Goal: Answer question/provide support: Share knowledge or assist other users

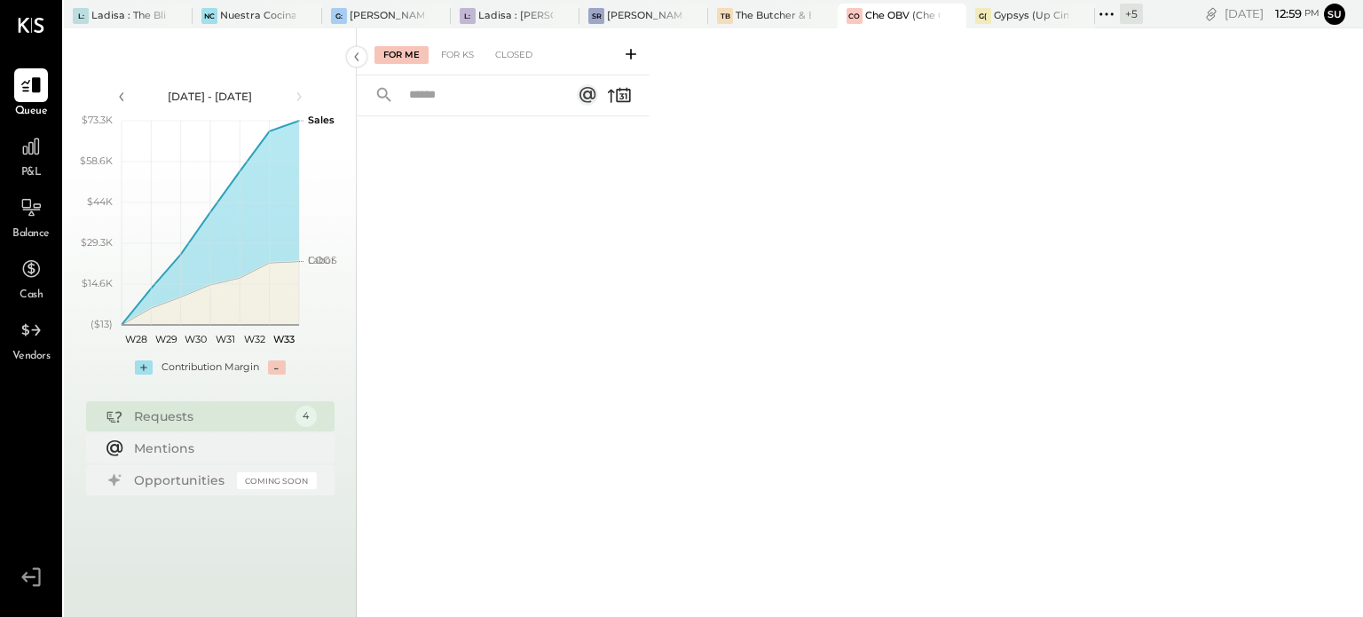
click at [1105, 12] on icon at bounding box center [1106, 14] width 23 height 23
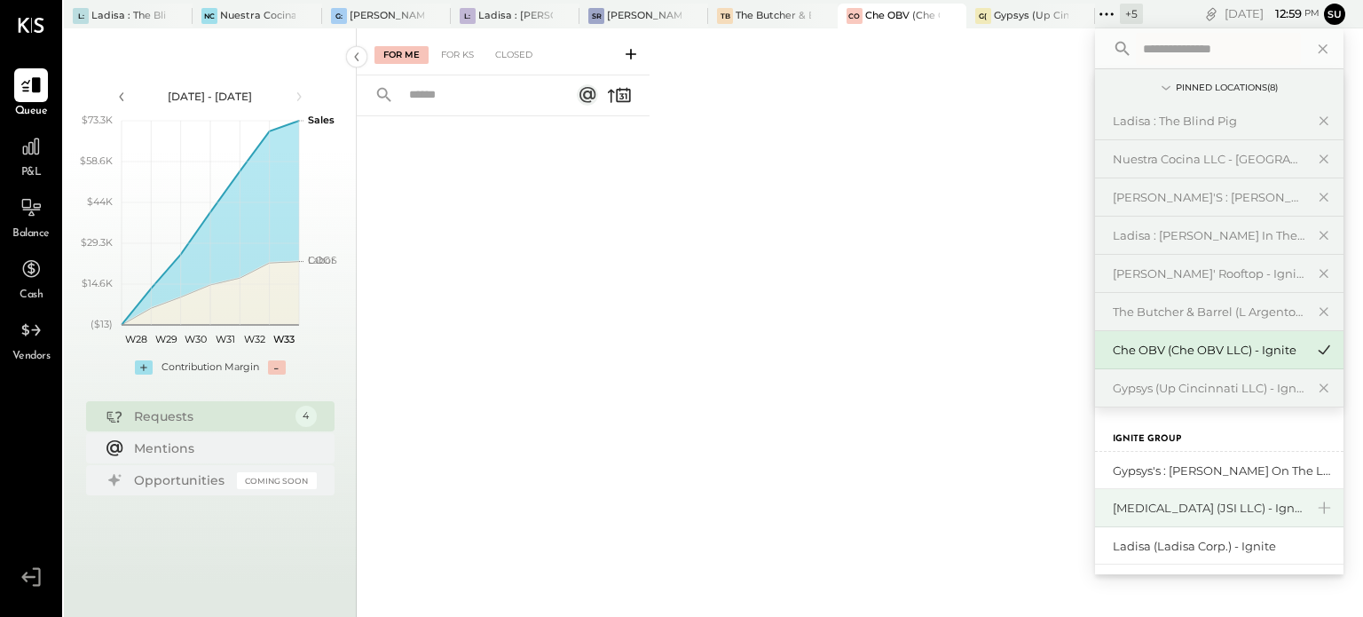
click at [1147, 502] on div "[MEDICAL_DATA] (JSI LLC) - Ignite" at bounding box center [1209, 508] width 192 height 17
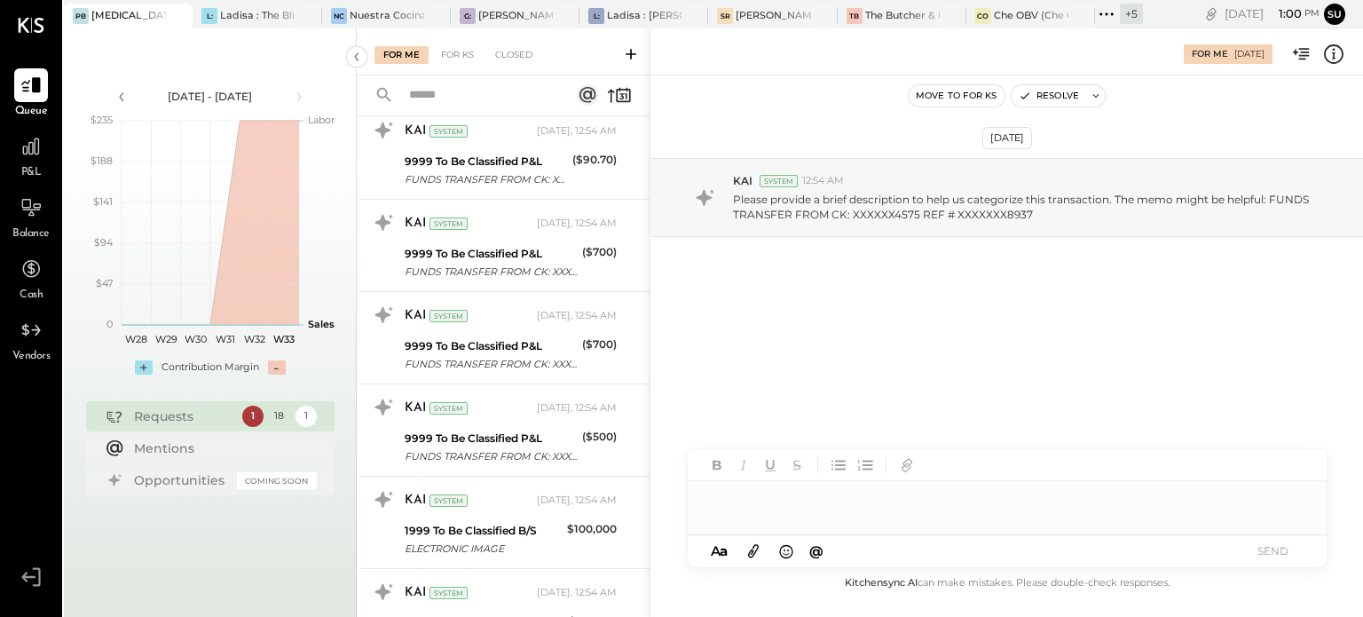
scroll to position [1260, 0]
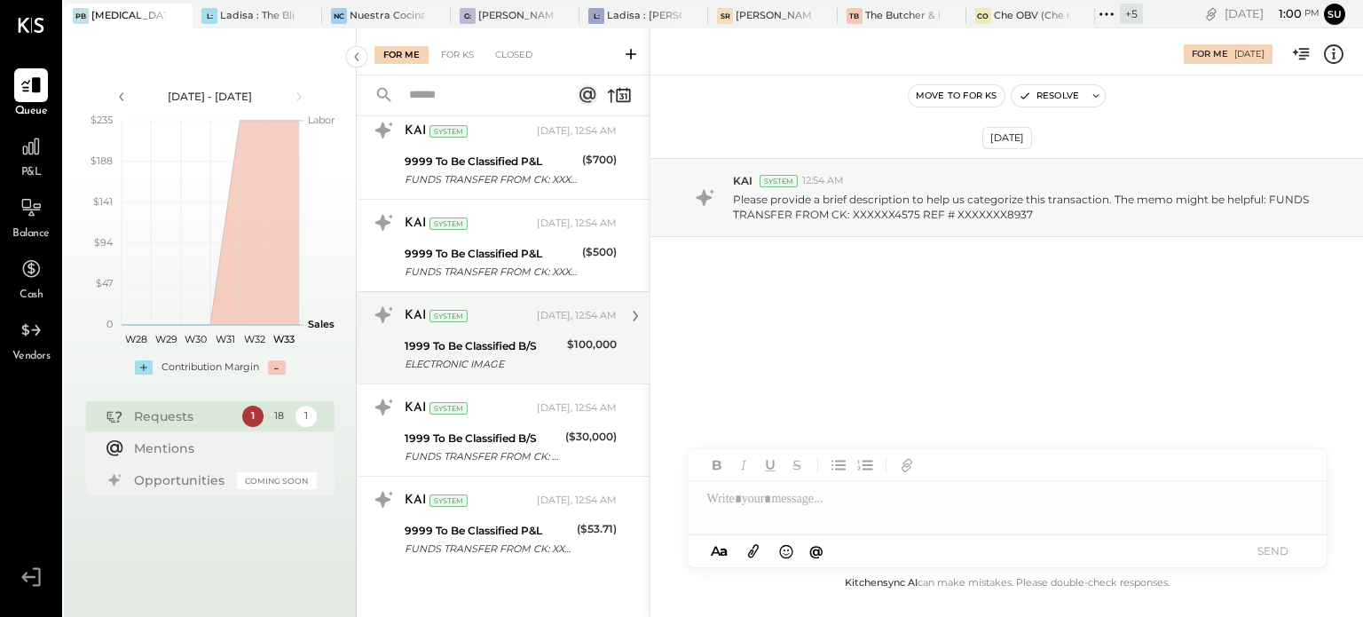
click at [535, 320] on div "KAI System [DATE], 12:54 AM" at bounding box center [511, 316] width 212 height 25
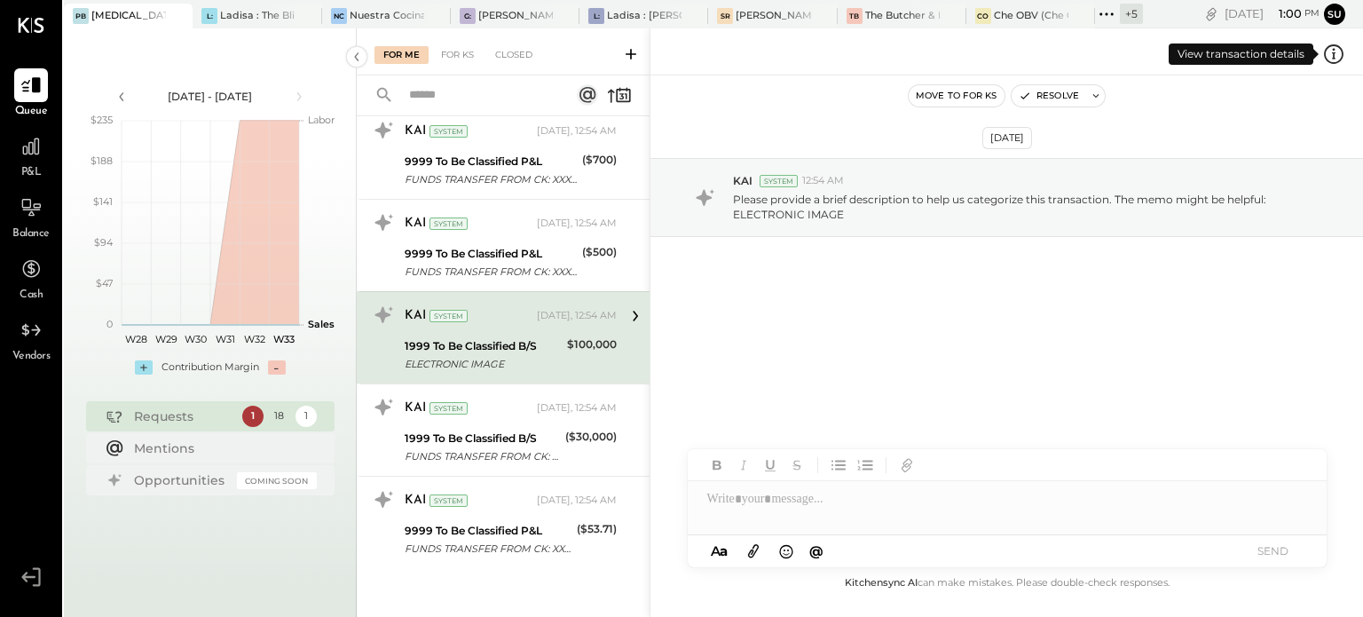
click at [1333, 54] on icon at bounding box center [1334, 53] width 3 height 11
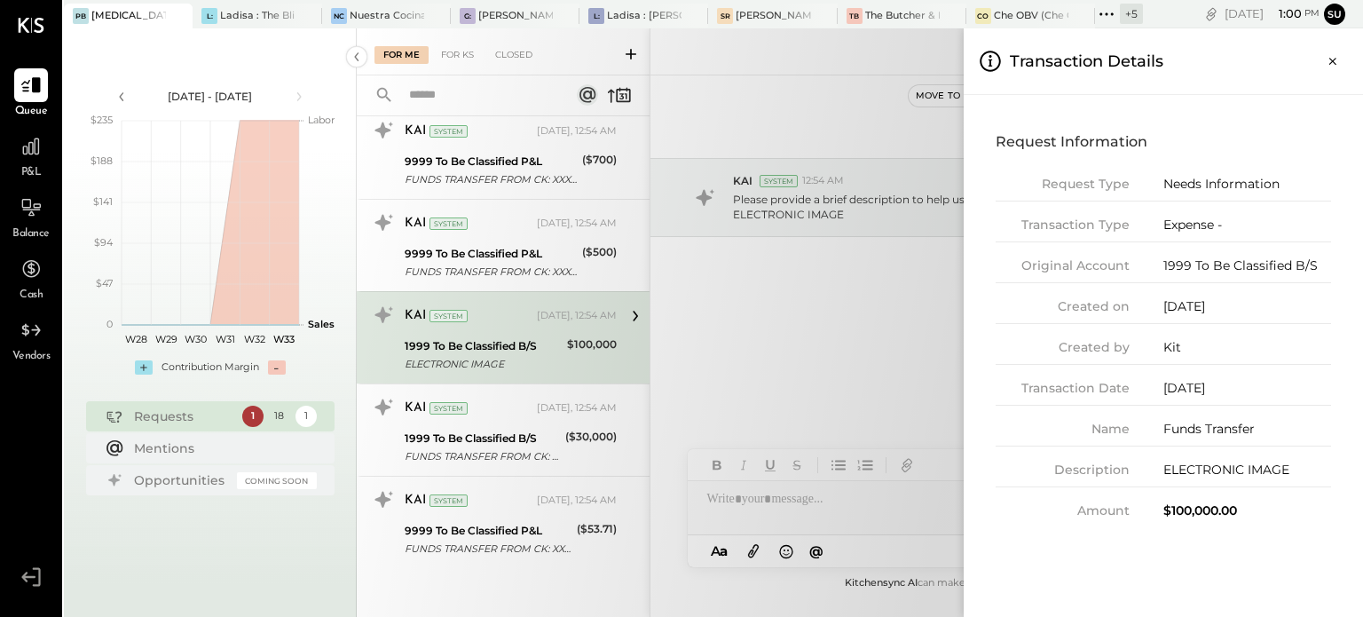
click at [1333, 54] on icon "Close panel" at bounding box center [1333, 61] width 18 height 18
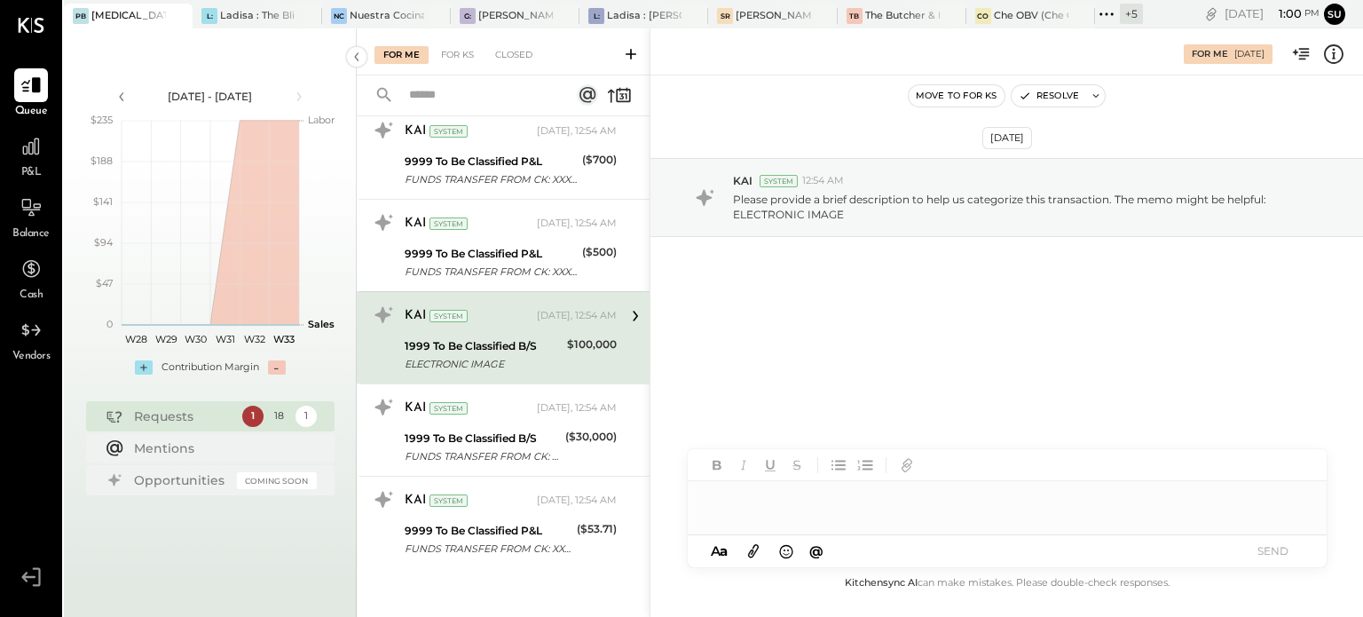
click at [825, 510] on div at bounding box center [1007, 499] width 639 height 36
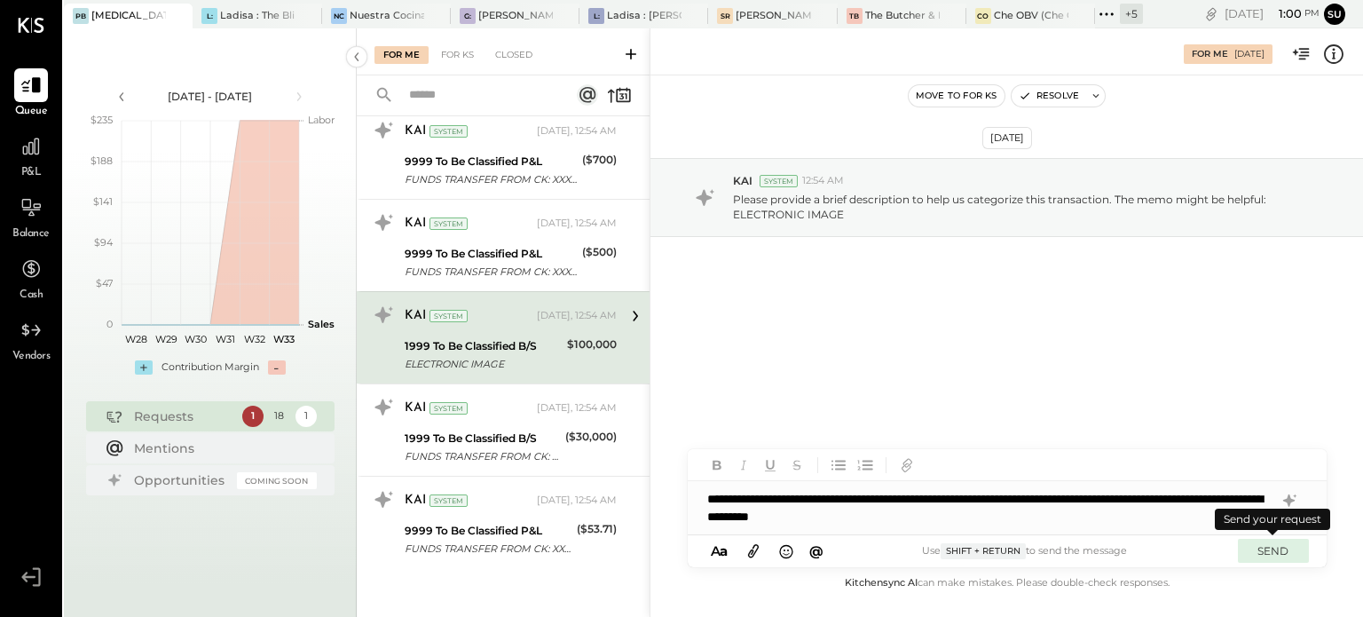
click at [1275, 552] on button "SEND" at bounding box center [1273, 551] width 71 height 24
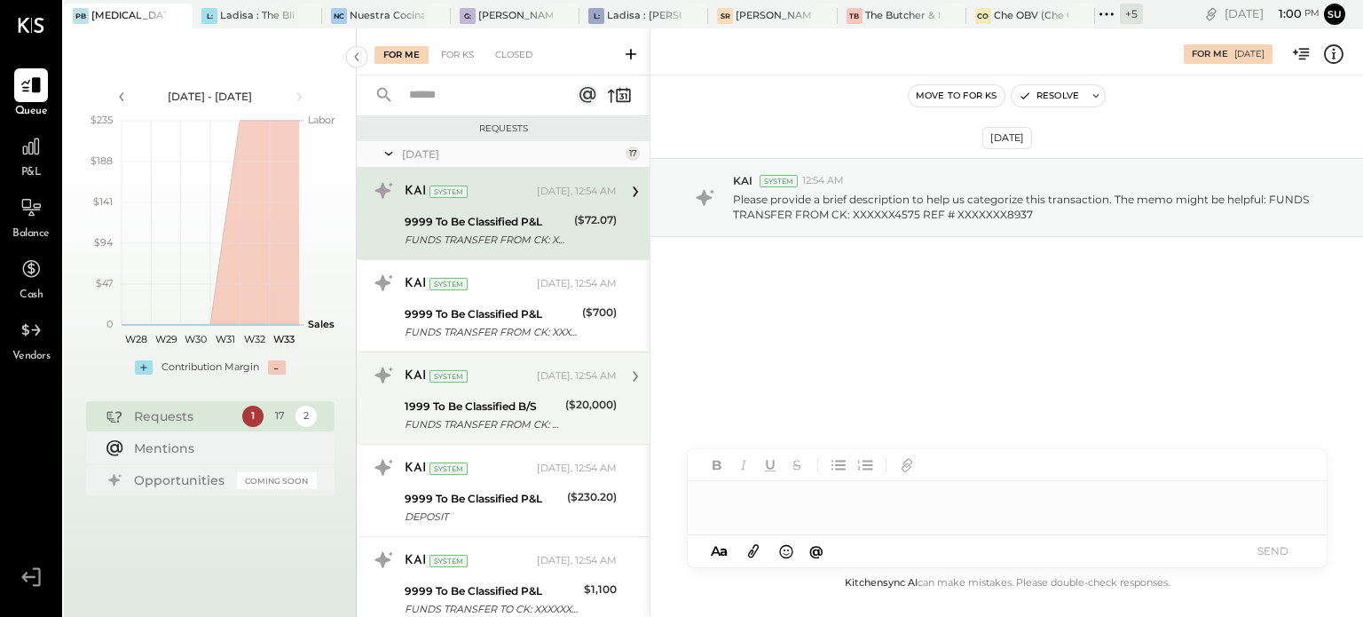
scroll to position [7, 0]
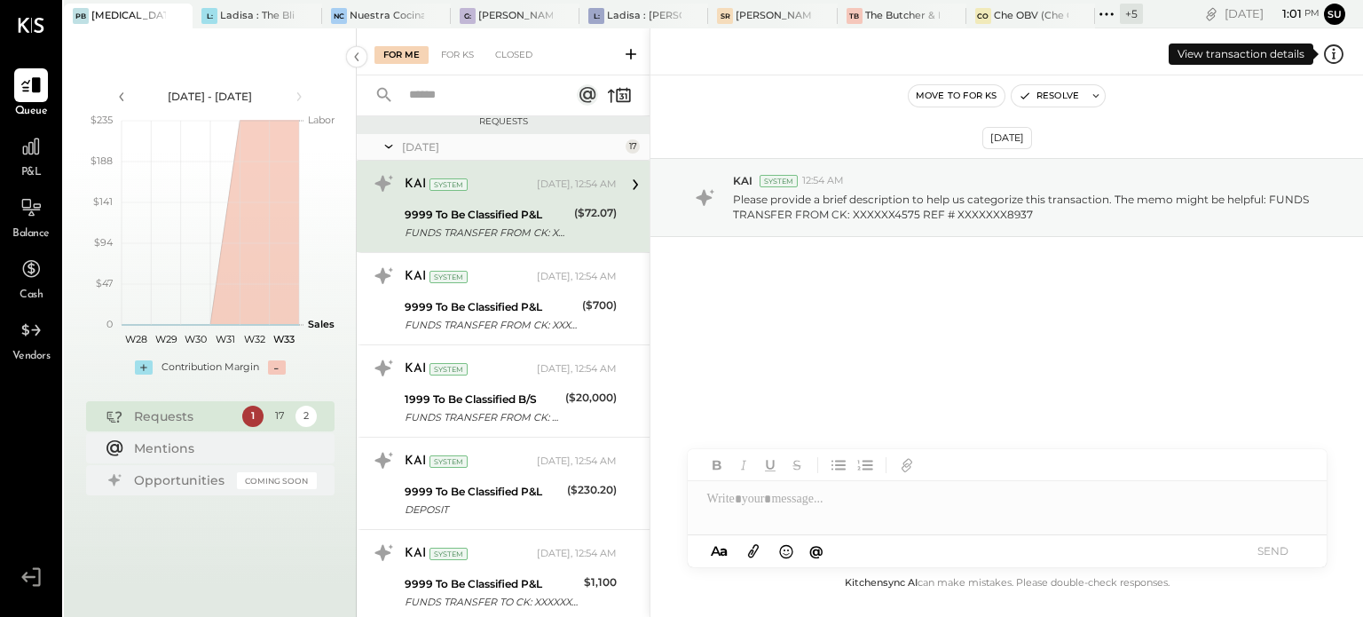
click at [1338, 48] on icon at bounding box center [1333, 54] width 23 height 23
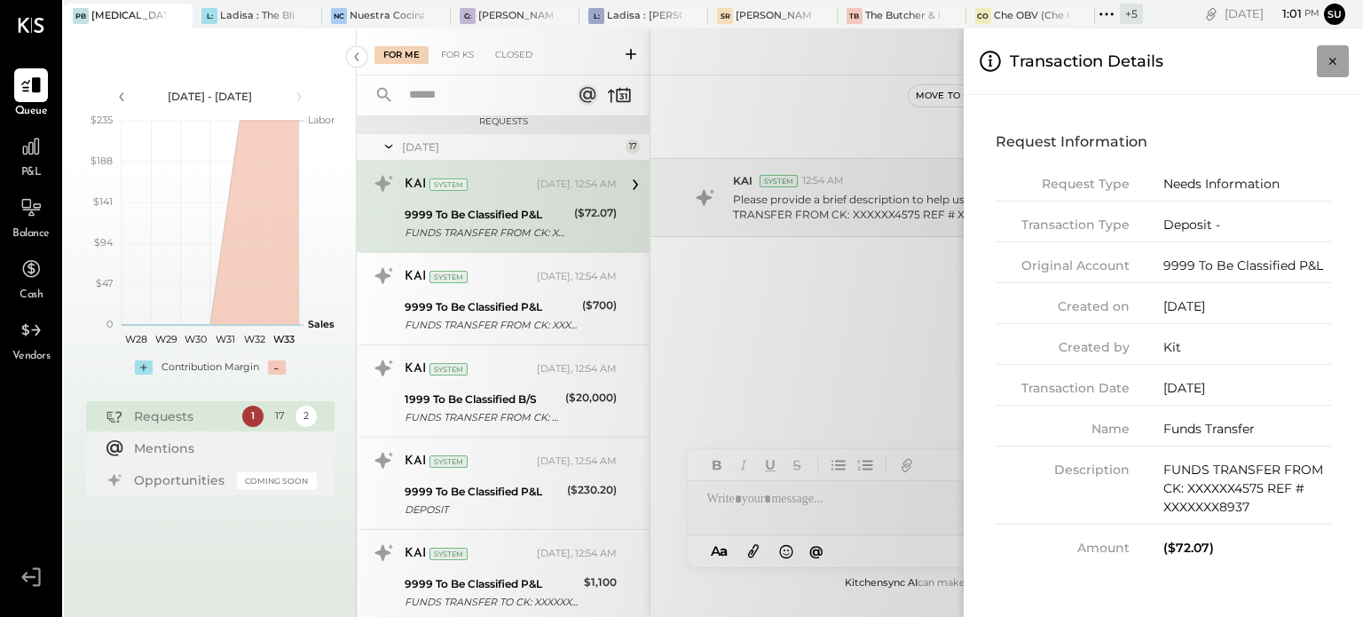
click at [1333, 60] on icon "Close panel" at bounding box center [1333, 61] width 7 height 7
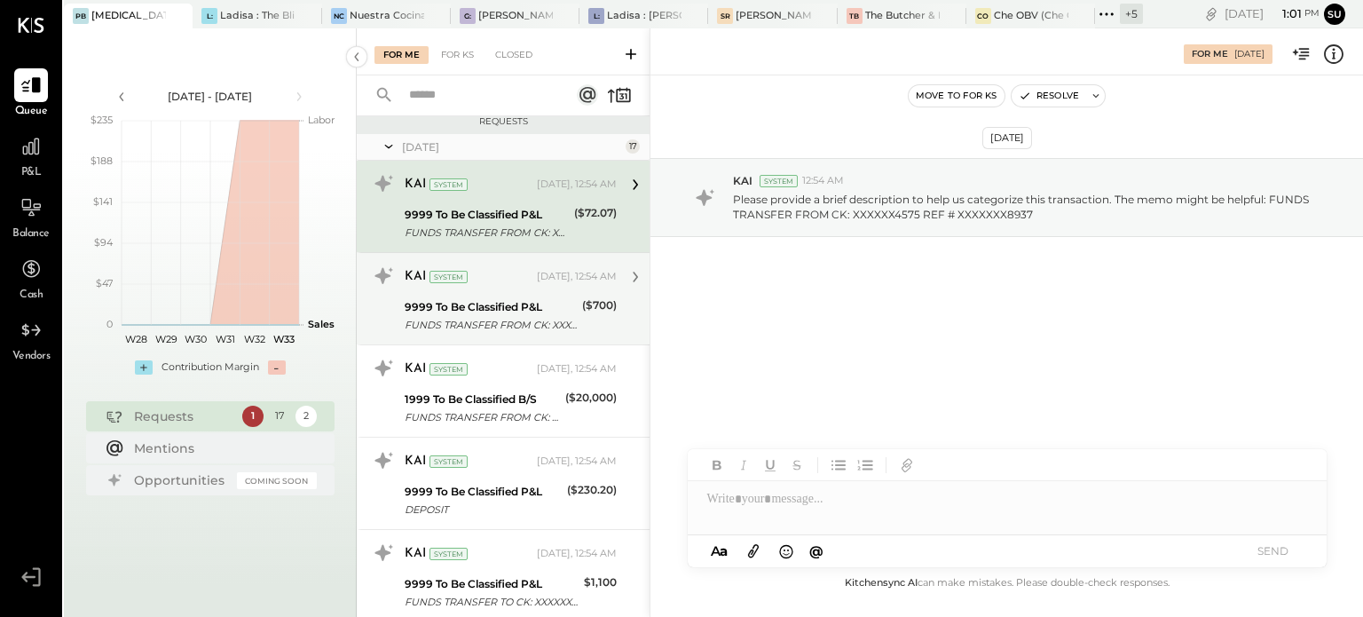
click at [540, 288] on div "KAI System [DATE], 12:54 AM" at bounding box center [511, 276] width 212 height 25
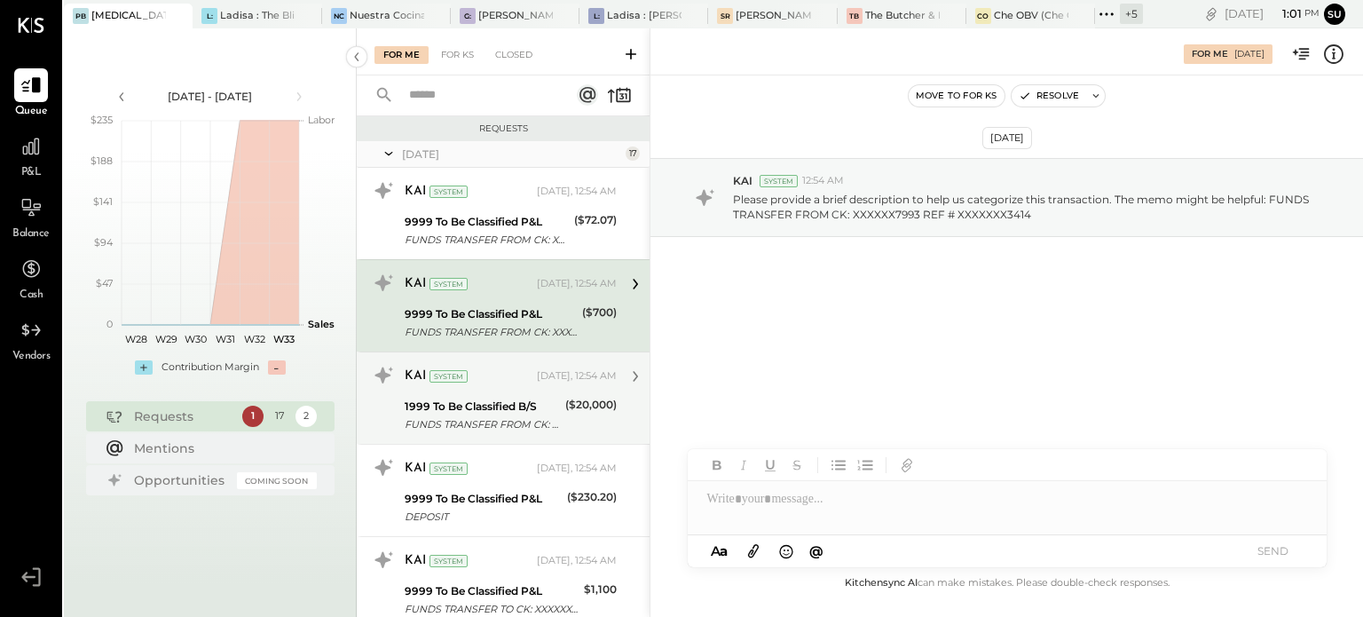
click at [557, 399] on div "1999 To Be Classified B/S FUNDS TRANSFER FROM CK: XXXXXX7993 REF # XXXXXXX9973 …" at bounding box center [511, 415] width 212 height 39
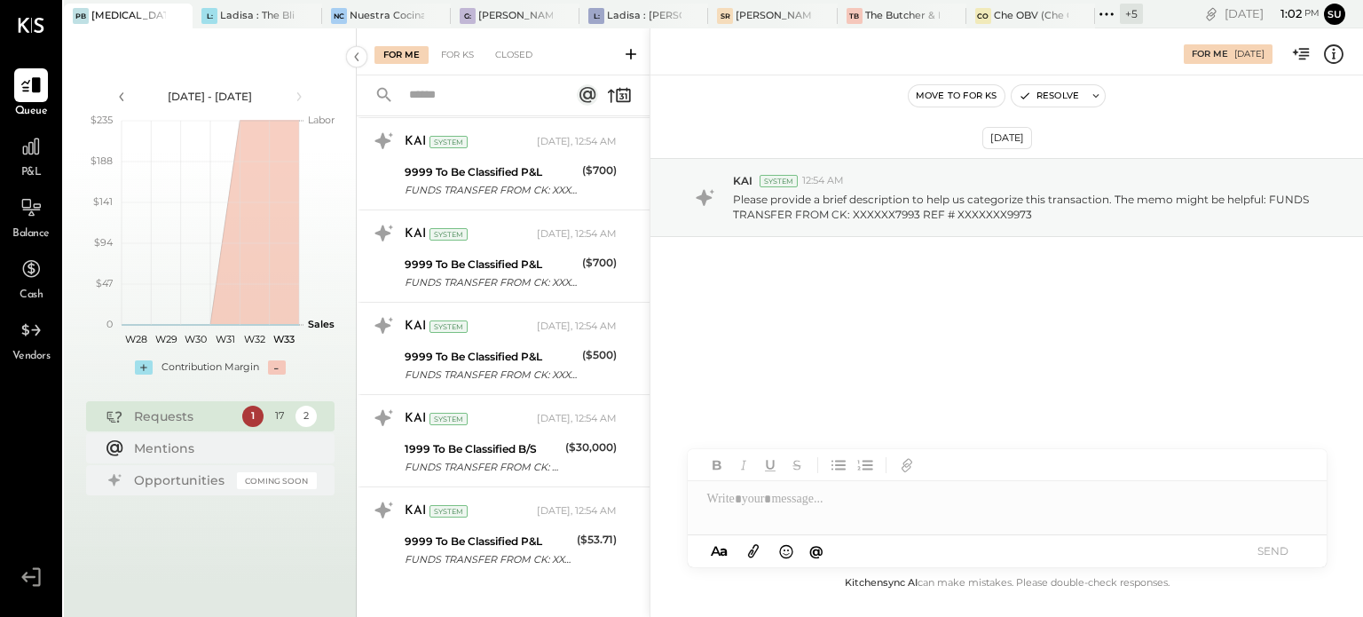
scroll to position [1168, 0]
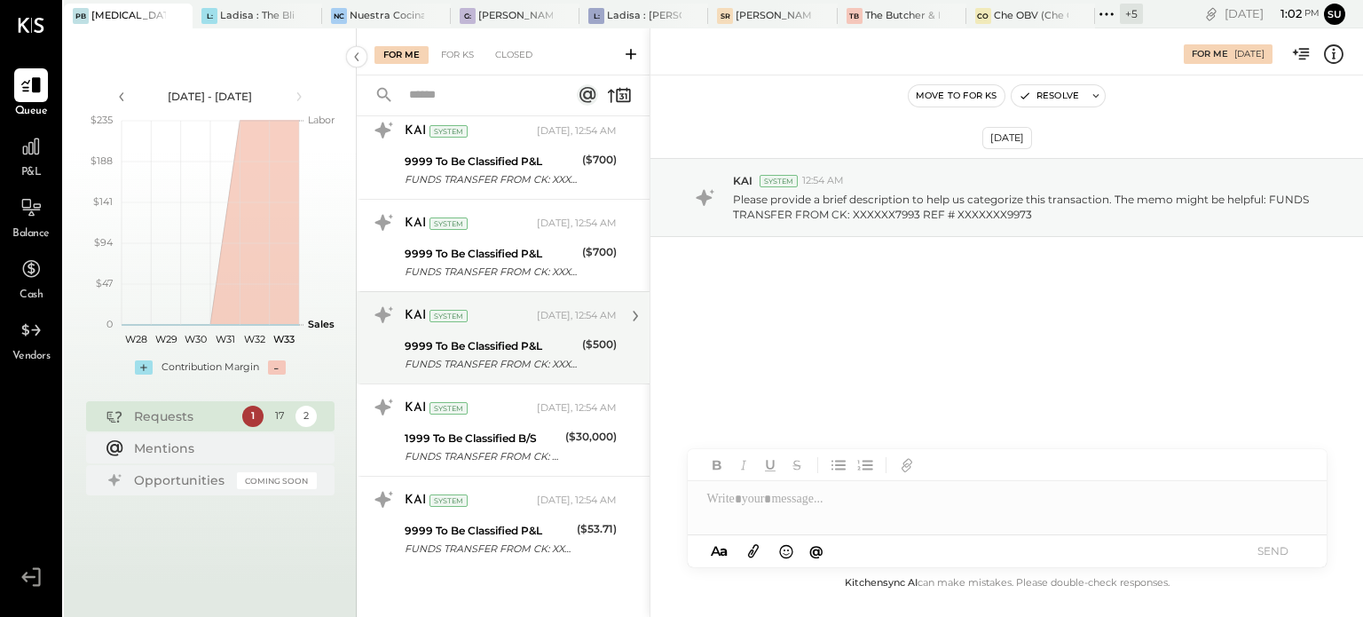
click at [517, 315] on div "KAI System" at bounding box center [469, 316] width 129 height 18
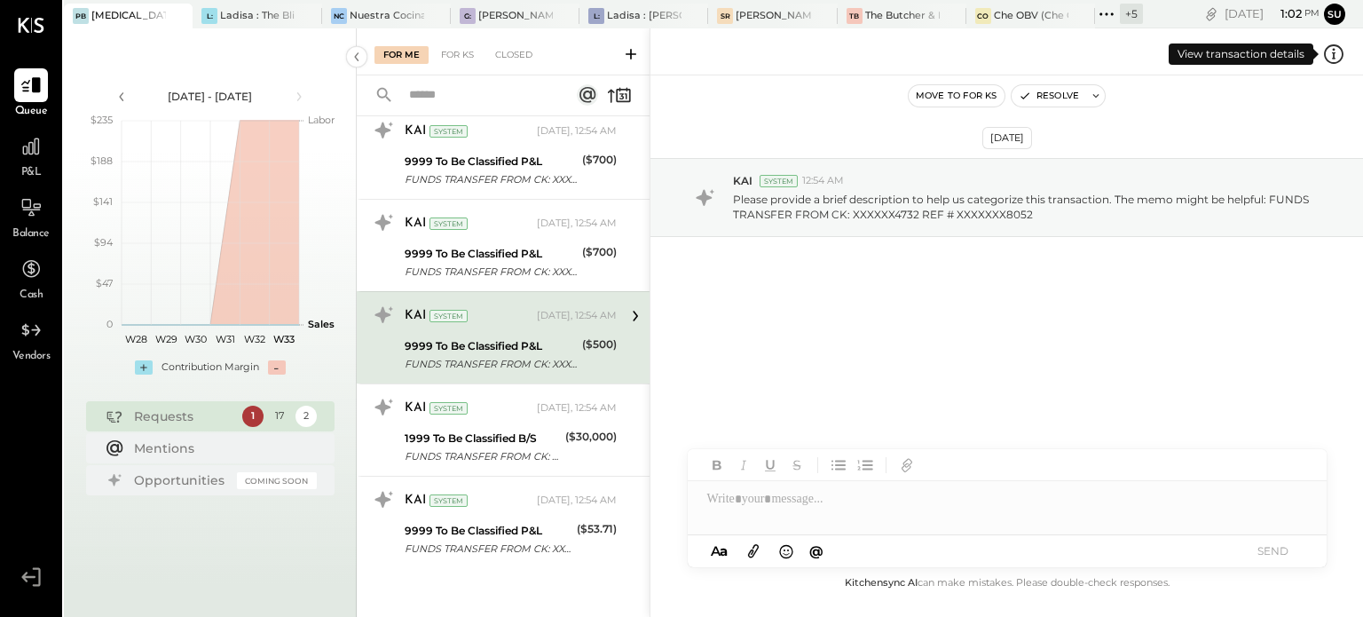
click at [1334, 51] on icon at bounding box center [1333, 54] width 23 height 23
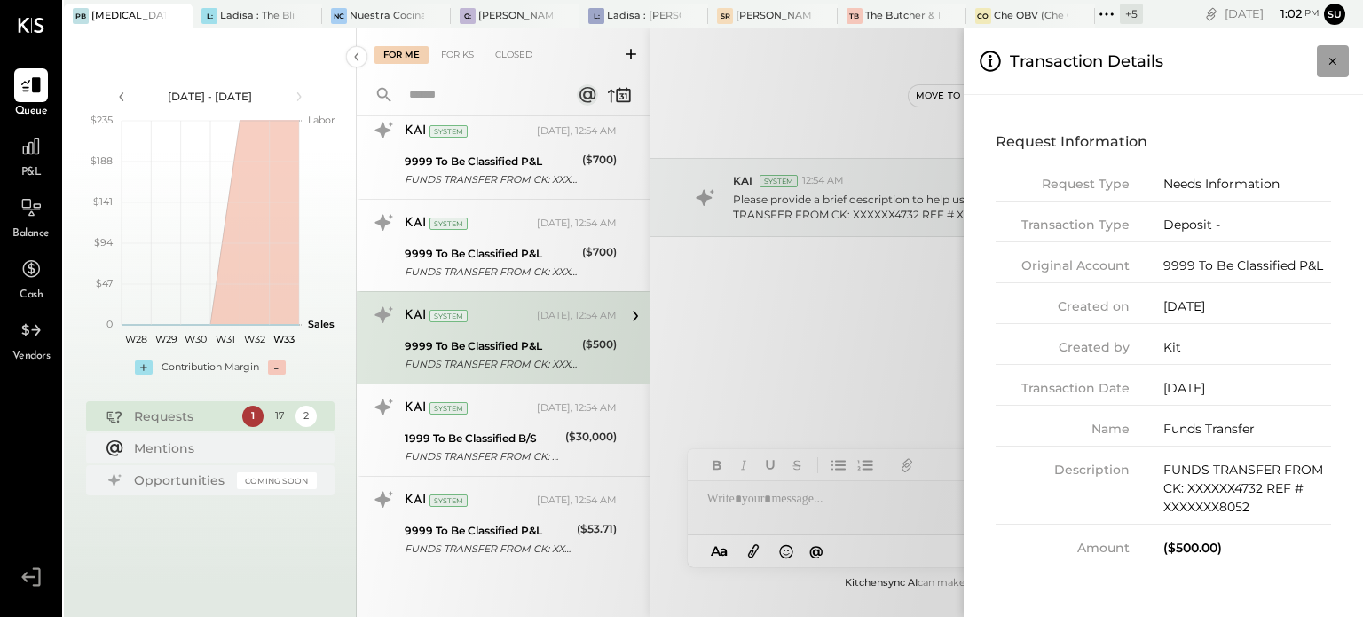
click at [1334, 63] on icon "Close panel" at bounding box center [1333, 61] width 7 height 7
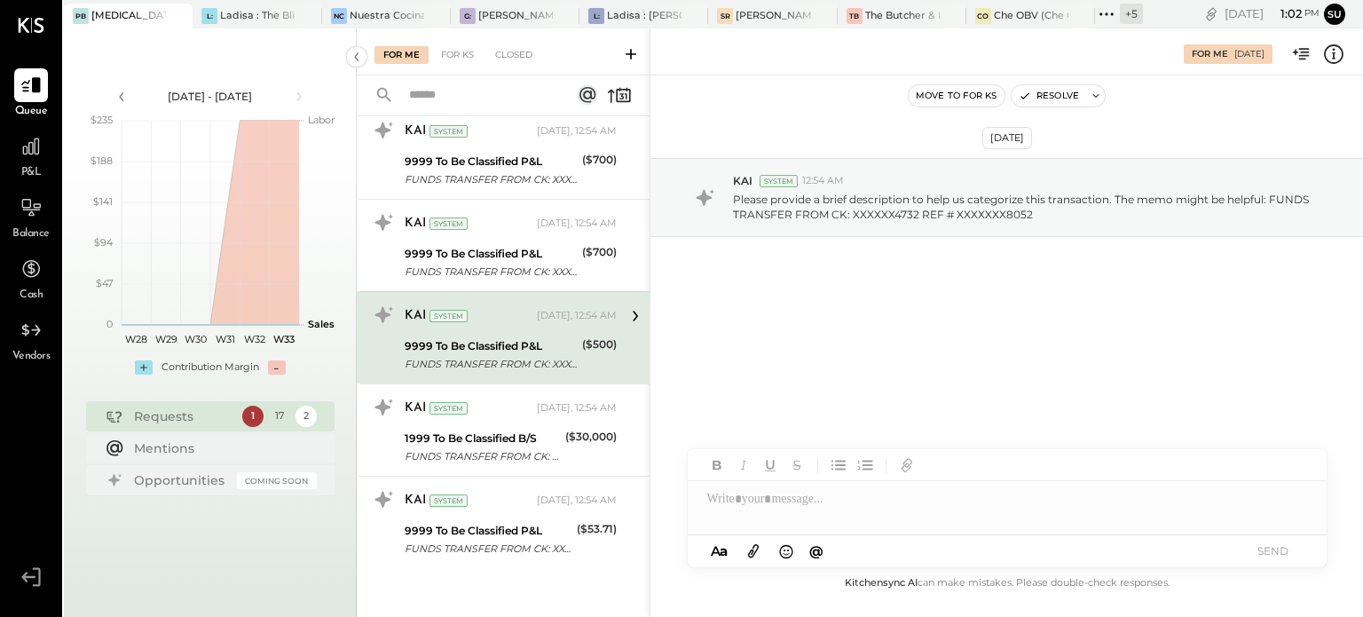
click at [1104, 13] on icon at bounding box center [1106, 14] width 23 height 23
click at [262, 10] on div at bounding box center [291, 16] width 62 height 24
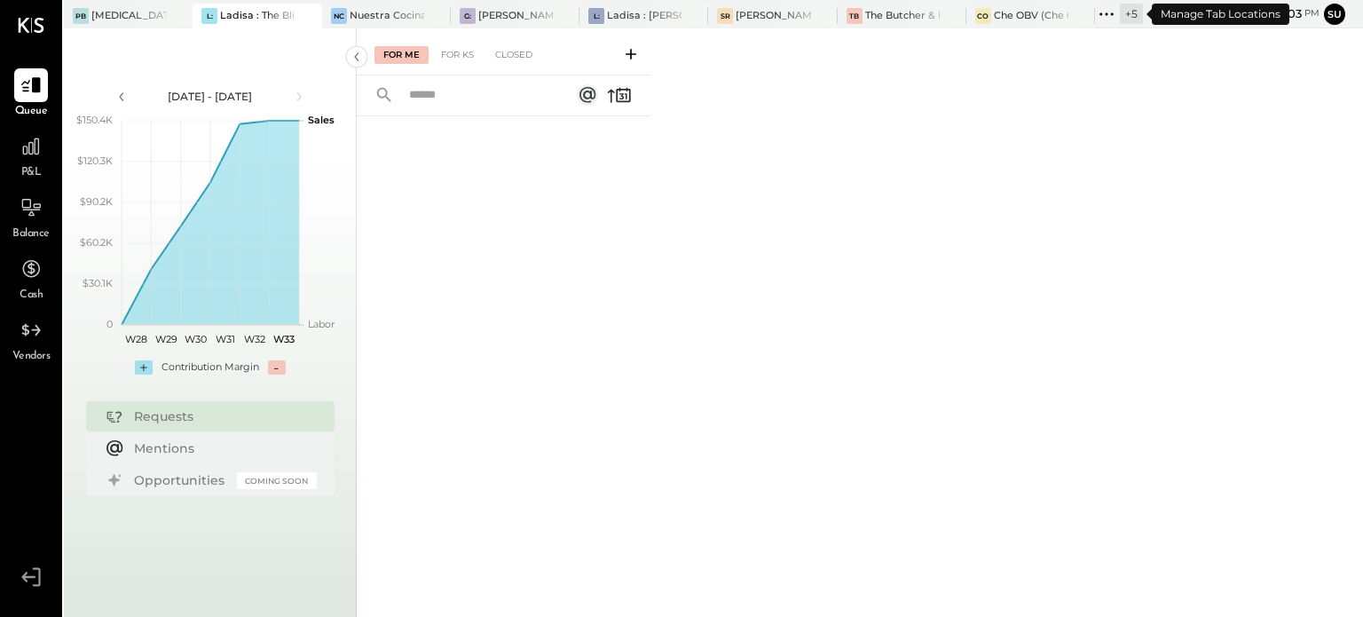
click at [1109, 8] on icon at bounding box center [1106, 14] width 23 height 23
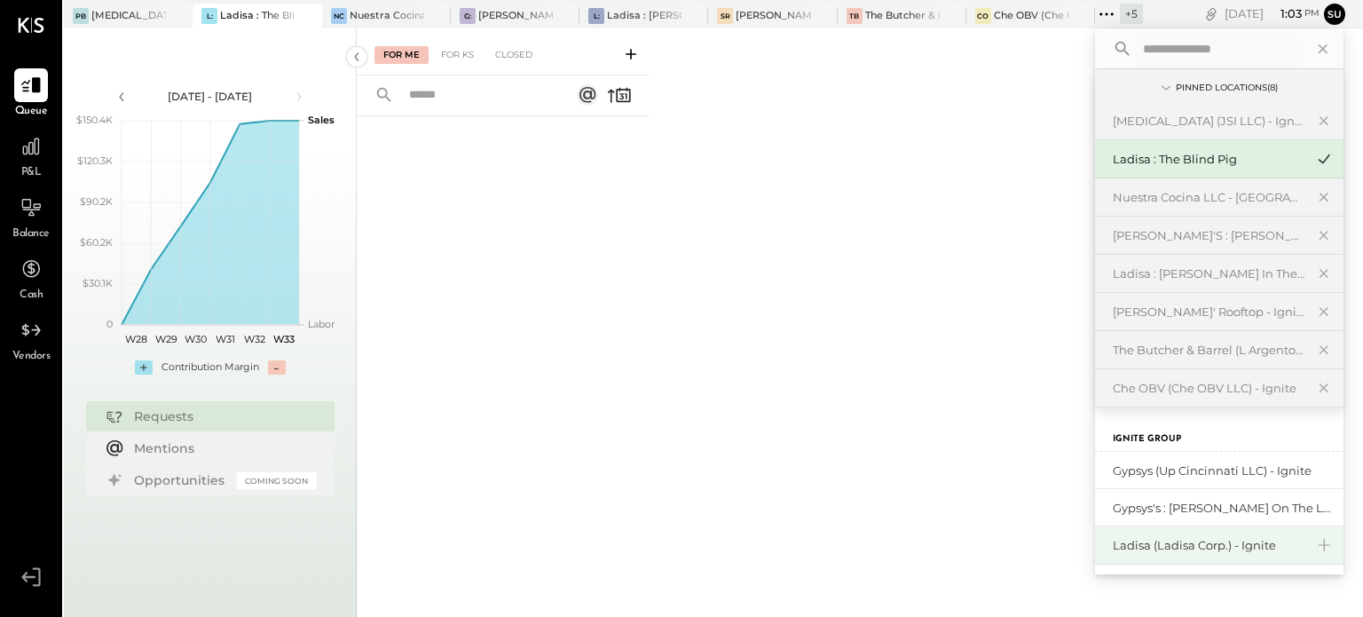
click at [1133, 533] on div "Ladisa (Ladisa Corp.) - Ignite" at bounding box center [1219, 545] width 249 height 38
click at [1143, 543] on div "Ladisa (Ladisa Corp.) - Ignite" at bounding box center [1209, 545] width 192 height 17
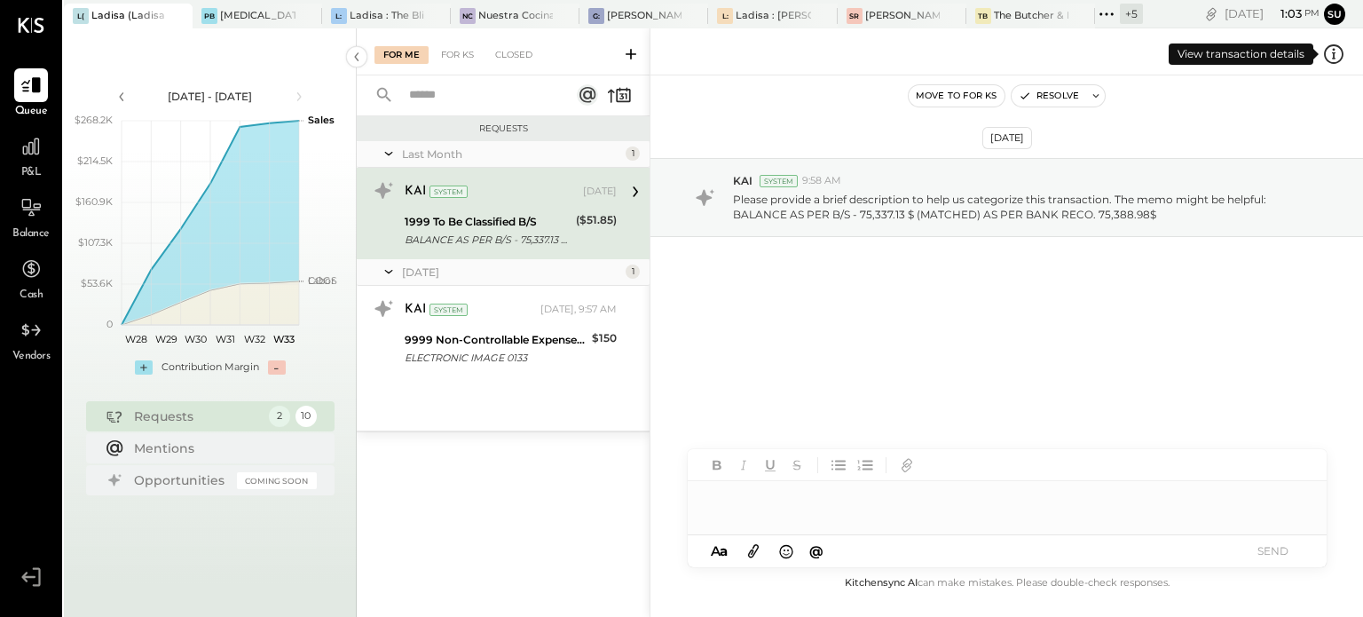
click at [1331, 53] on icon at bounding box center [1333, 54] width 23 height 23
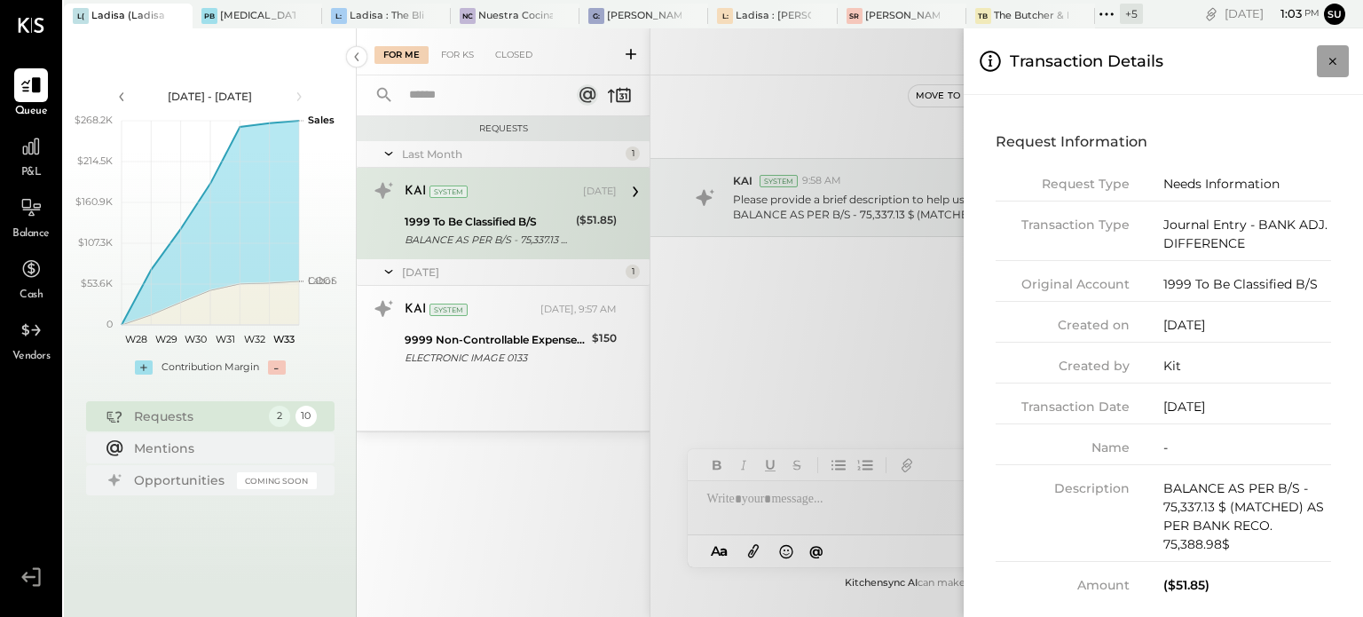
click at [1331, 65] on icon "Close panel" at bounding box center [1333, 61] width 18 height 18
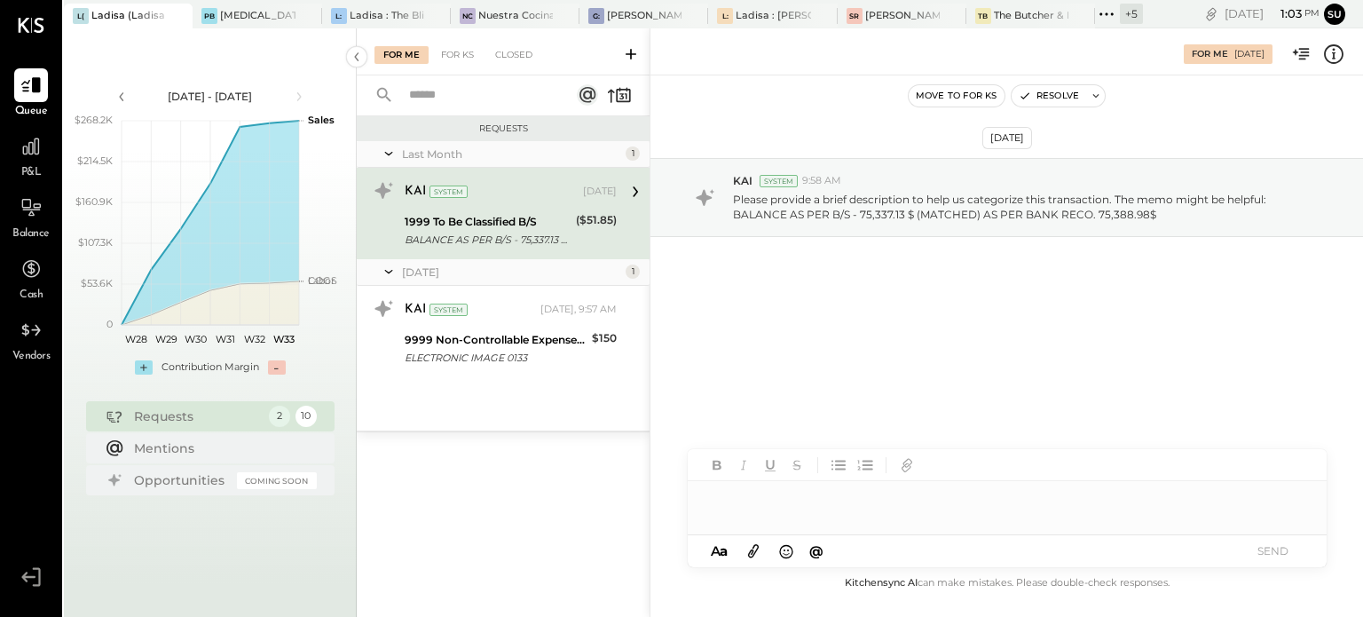
click at [706, 510] on div at bounding box center [1007, 499] width 639 height 36
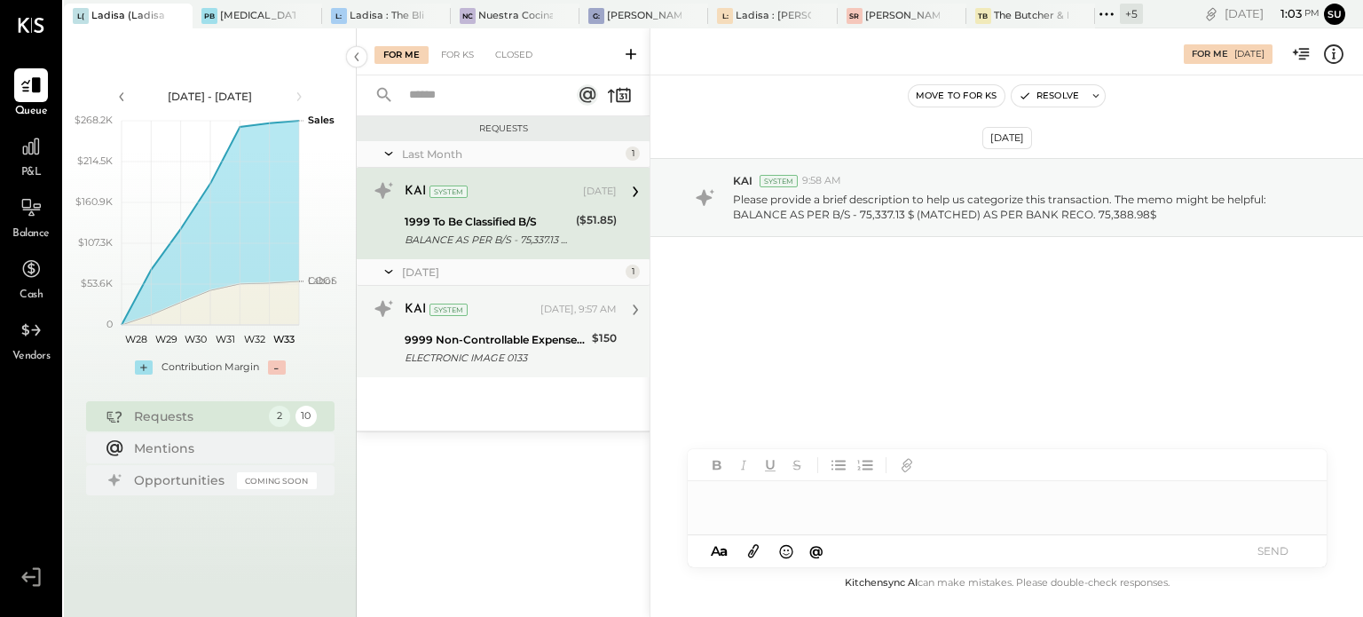
click at [533, 329] on div "9999 Non-Controllable Expenses:Other Income and Expenses:To Be Classified P&L E…" at bounding box center [496, 348] width 182 height 39
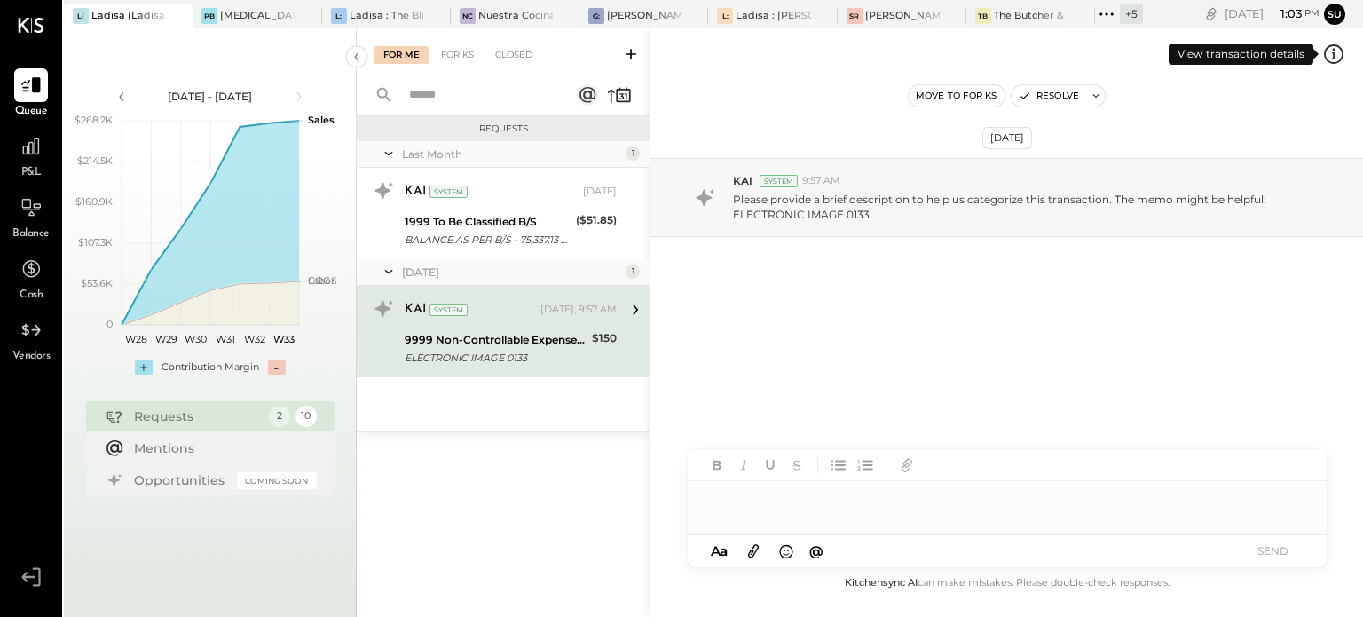
click at [1329, 54] on icon at bounding box center [1333, 54] width 23 height 23
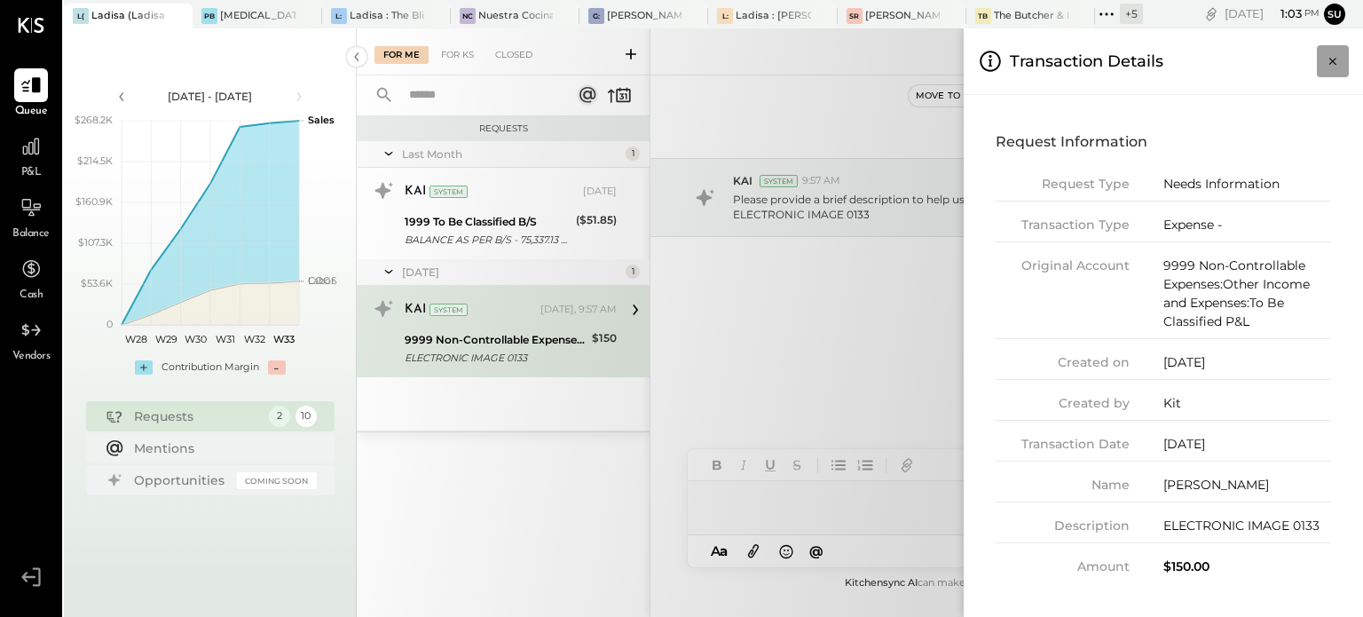
click at [1332, 58] on icon "Close panel" at bounding box center [1333, 61] width 18 height 18
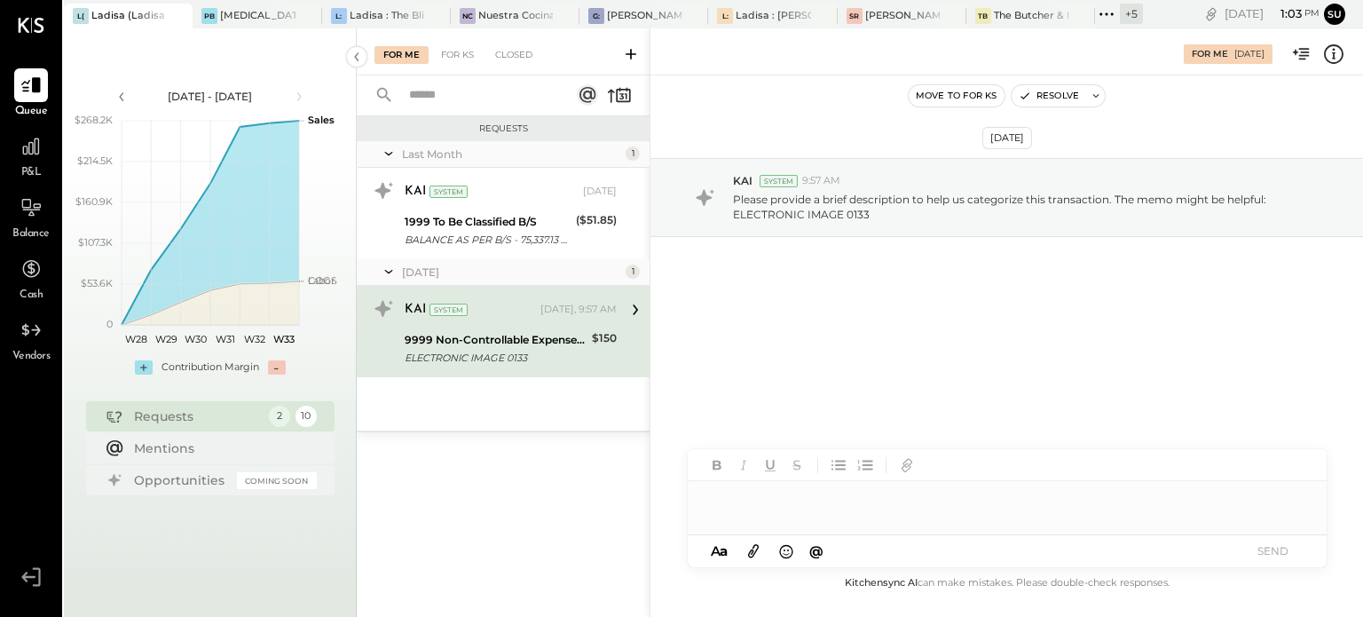
click at [745, 496] on div at bounding box center [1007, 499] width 639 height 36
click at [1272, 544] on button "SEND" at bounding box center [1273, 551] width 71 height 24
